Goal: Entertainment & Leisure: Browse casually

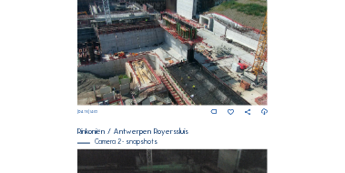
scroll to position [201, 0]
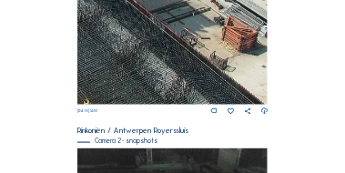
drag, startPoint x: 201, startPoint y: 84, endPoint x: 119, endPoint y: 26, distance: 99.9
click at [119, 26] on img at bounding box center [172, 49] width 191 height 112
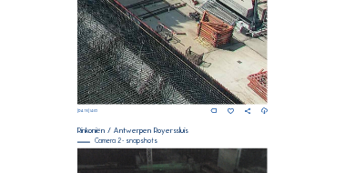
drag, startPoint x: 213, startPoint y: 77, endPoint x: 157, endPoint y: 42, distance: 66.3
click at [161, 43] on img at bounding box center [172, 49] width 191 height 112
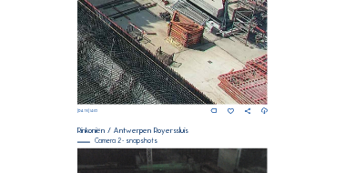
drag, startPoint x: 181, startPoint y: 62, endPoint x: 172, endPoint y: 46, distance: 18.0
click at [173, 47] on img at bounding box center [172, 49] width 191 height 112
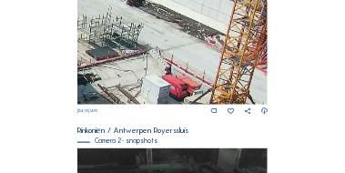
drag, startPoint x: 195, startPoint y: 77, endPoint x: 127, endPoint y: 176, distance: 120.6
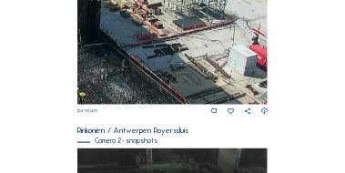
drag, startPoint x: 199, startPoint y: 84, endPoint x: 300, endPoint y: 31, distance: 114.2
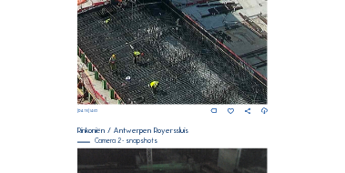
drag, startPoint x: 224, startPoint y: 76, endPoint x: 194, endPoint y: 70, distance: 30.6
click at [191, 71] on img at bounding box center [172, 49] width 191 height 112
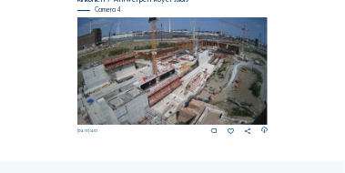
scroll to position [828, 0]
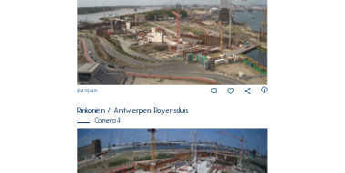
scroll to position [682, 0]
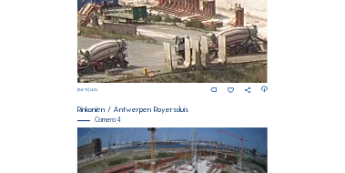
drag, startPoint x: 101, startPoint y: 57, endPoint x: 215, endPoint y: 61, distance: 114.0
click at [215, 61] on img at bounding box center [172, 29] width 191 height 108
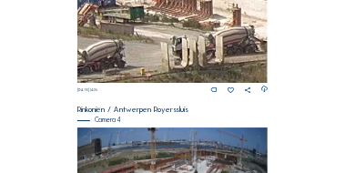
drag, startPoint x: 190, startPoint y: 45, endPoint x: 169, endPoint y: 46, distance: 21.9
click at [180, 45] on img at bounding box center [172, 29] width 191 height 108
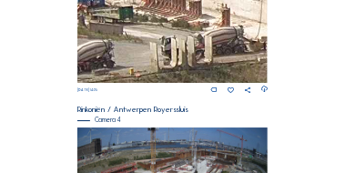
drag, startPoint x: 264, startPoint y: 56, endPoint x: 249, endPoint y: 61, distance: 16.4
click at [256, 59] on img at bounding box center [172, 29] width 191 height 108
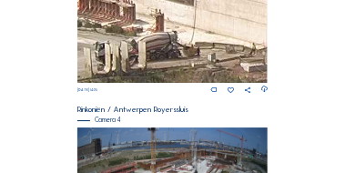
drag, startPoint x: 184, startPoint y: 61, endPoint x: 148, endPoint y: 56, distance: 36.9
click at [176, 60] on img at bounding box center [172, 29] width 191 height 108
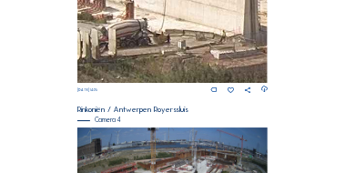
drag, startPoint x: 229, startPoint y: 67, endPoint x: 221, endPoint y: 57, distance: 13.0
click at [221, 55] on img at bounding box center [172, 29] width 191 height 108
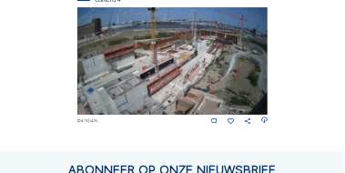
scroll to position [809, 0]
